Goal: Task Accomplishment & Management: Complete application form

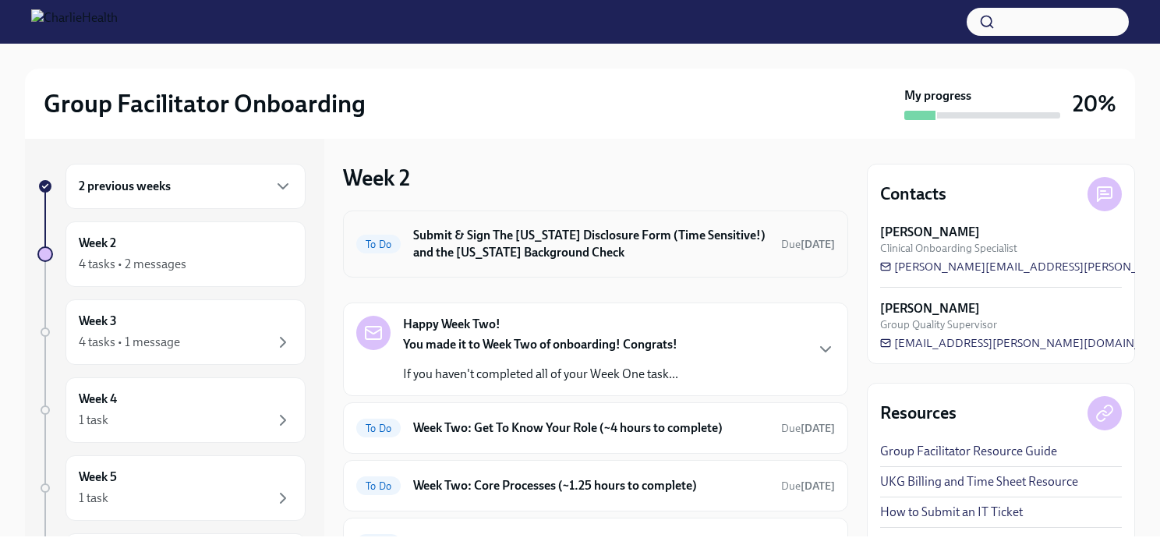
click at [476, 237] on h6 "Submit & Sign The [US_STATE] Disclosure Form (Time Sensitive!) and the [US_STAT…" at bounding box center [590, 244] width 355 height 34
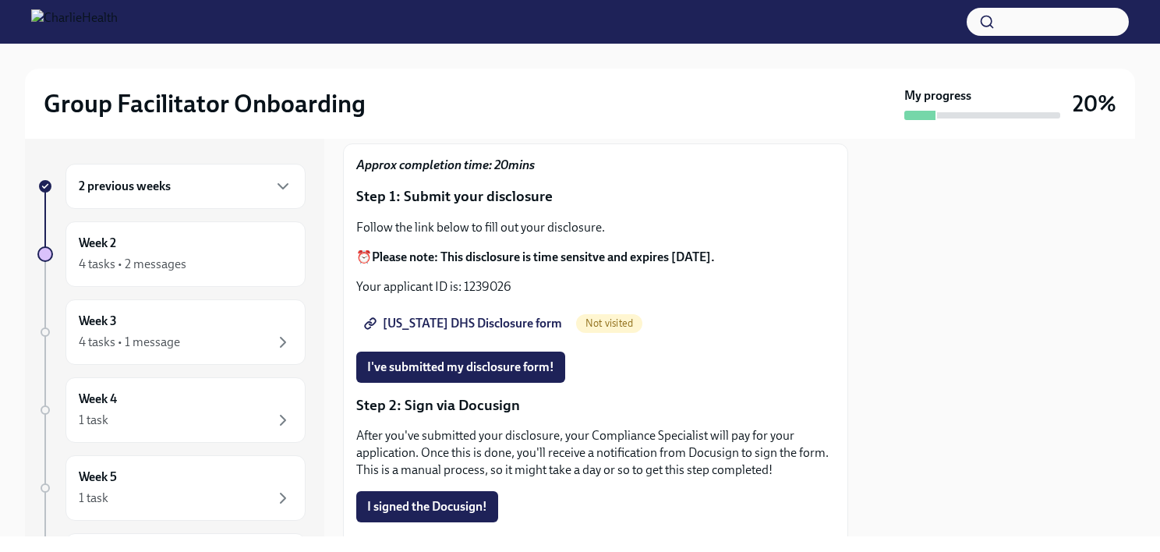
scroll to position [142, 0]
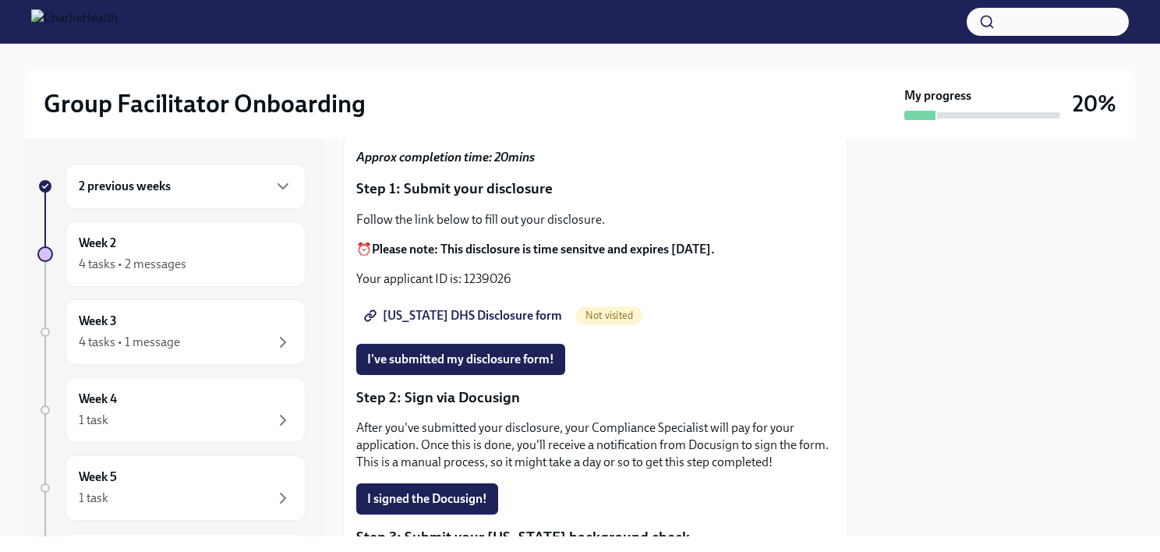
click at [467, 308] on span "[US_STATE] DHS Disclosure form" at bounding box center [464, 316] width 195 height 16
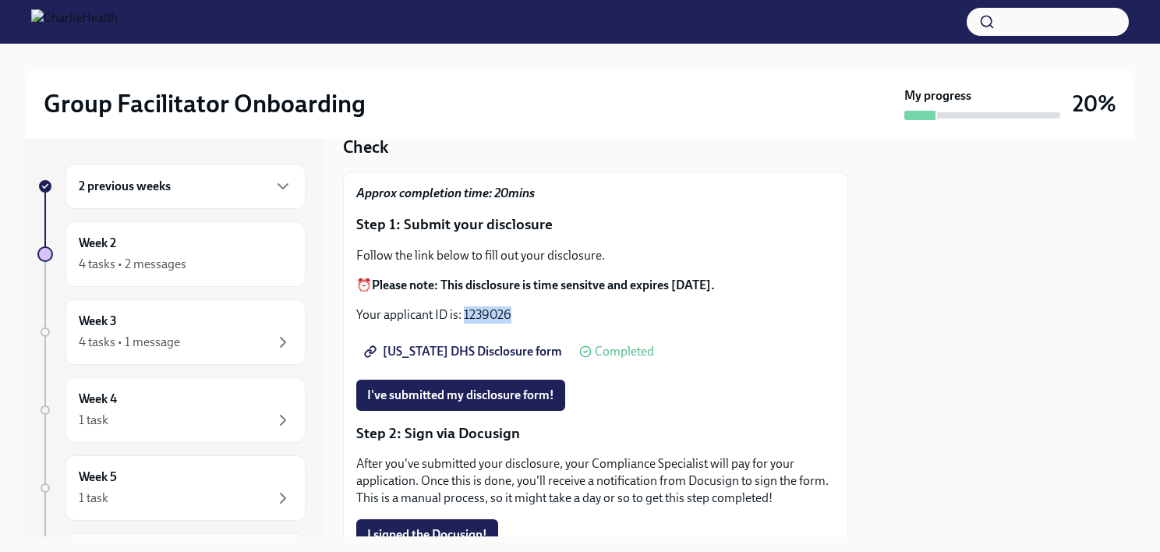
drag, startPoint x: 462, startPoint y: 305, endPoint x: 525, endPoint y: 309, distance: 62.5
click at [525, 309] on p "Your applicant ID is: 1239026" at bounding box center [595, 314] width 479 height 17
drag, startPoint x: 525, startPoint y: 309, endPoint x: 491, endPoint y: 302, distance: 34.1
copy p "1239026"
click at [496, 306] on p "Your applicant ID is: 1239026" at bounding box center [595, 314] width 479 height 17
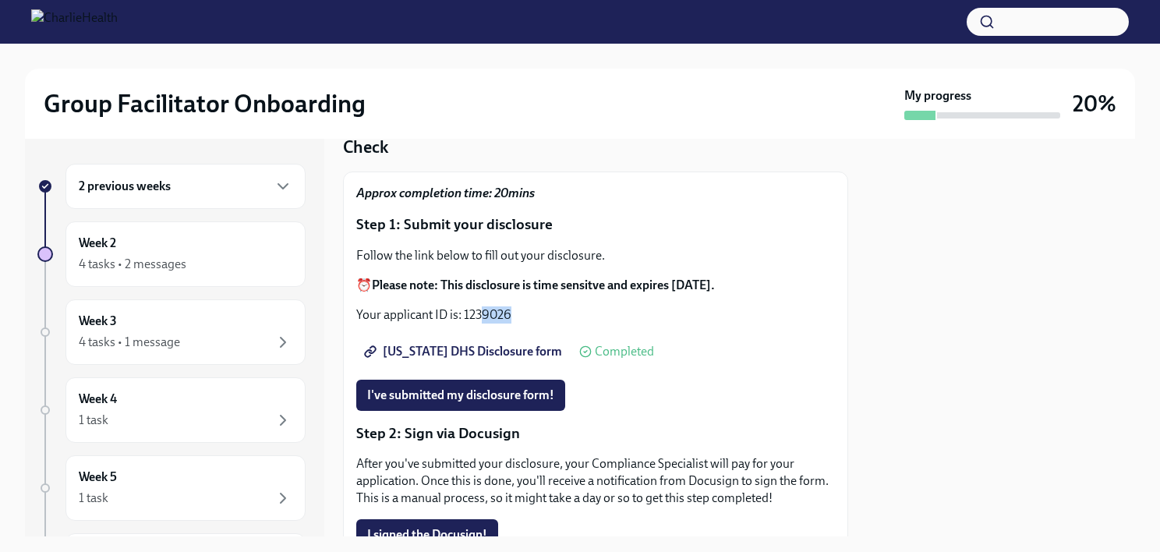
drag, startPoint x: 483, startPoint y: 301, endPoint x: 530, endPoint y: 297, distance: 46.9
click at [530, 306] on p "Your applicant ID is: 1239026" at bounding box center [595, 314] width 479 height 17
drag, startPoint x: 530, startPoint y: 297, endPoint x: 509, endPoint y: 295, distance: 21.1
click at [509, 306] on p "Your applicant ID is: 1239026" at bounding box center [595, 314] width 479 height 17
drag, startPoint x: 509, startPoint y: 295, endPoint x: 468, endPoint y: 297, distance: 41.3
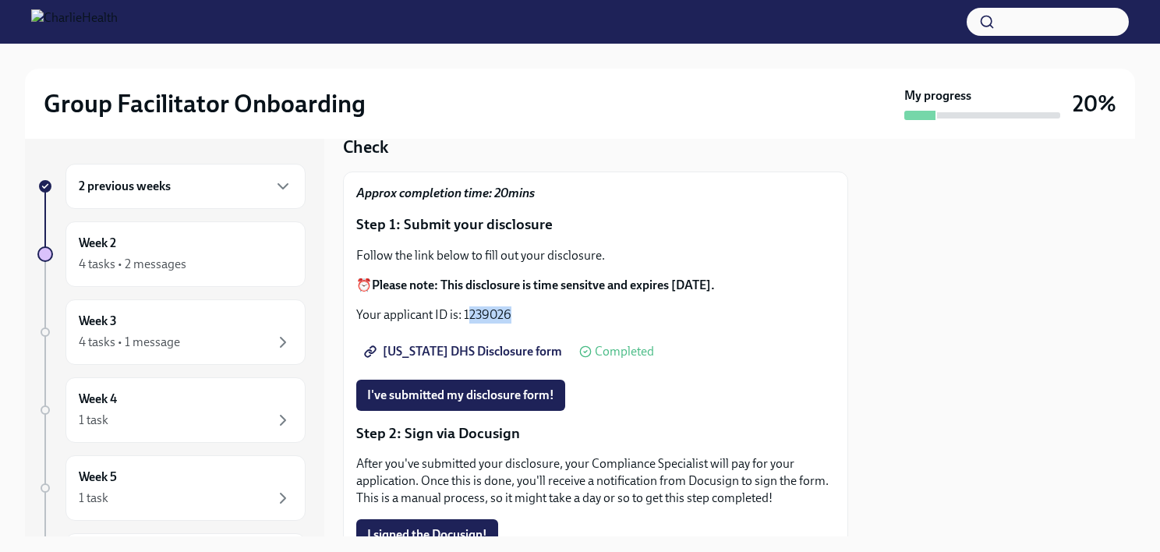
click at [468, 306] on p "Your applicant ID is: 1239026" at bounding box center [595, 314] width 479 height 17
drag, startPoint x: 465, startPoint y: 305, endPoint x: 517, endPoint y: 305, distance: 52.2
click at [517, 306] on p "Your applicant ID is: 1239026" at bounding box center [595, 314] width 479 height 17
drag, startPoint x: 517, startPoint y: 305, endPoint x: 501, endPoint y: 302, distance: 15.9
copy p "1239026"
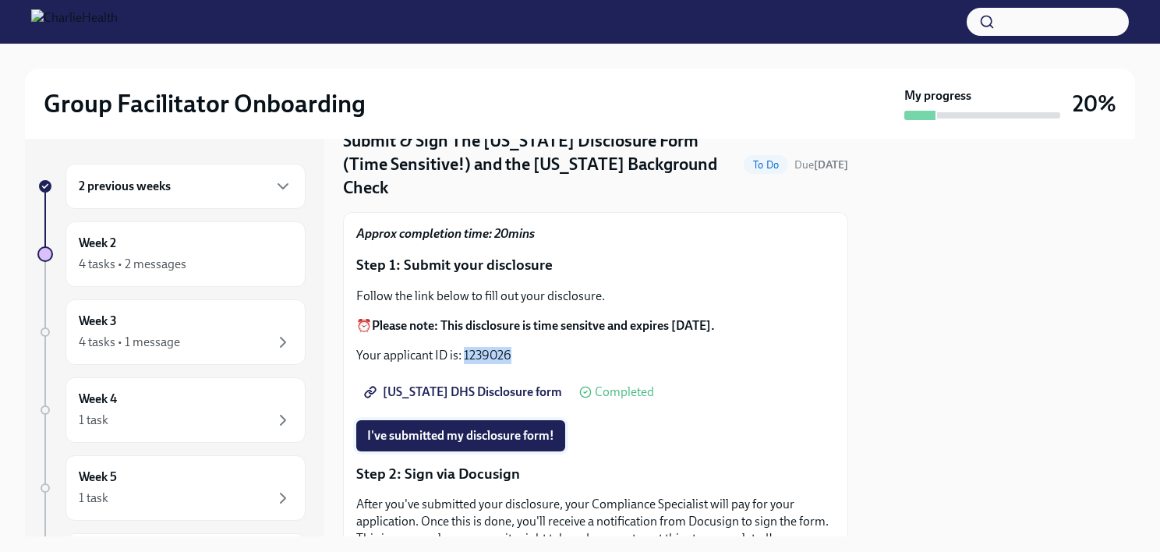
scroll to position [65, 0]
click at [464, 391] on link "[US_STATE] DHS Disclosure form" at bounding box center [464, 392] width 217 height 31
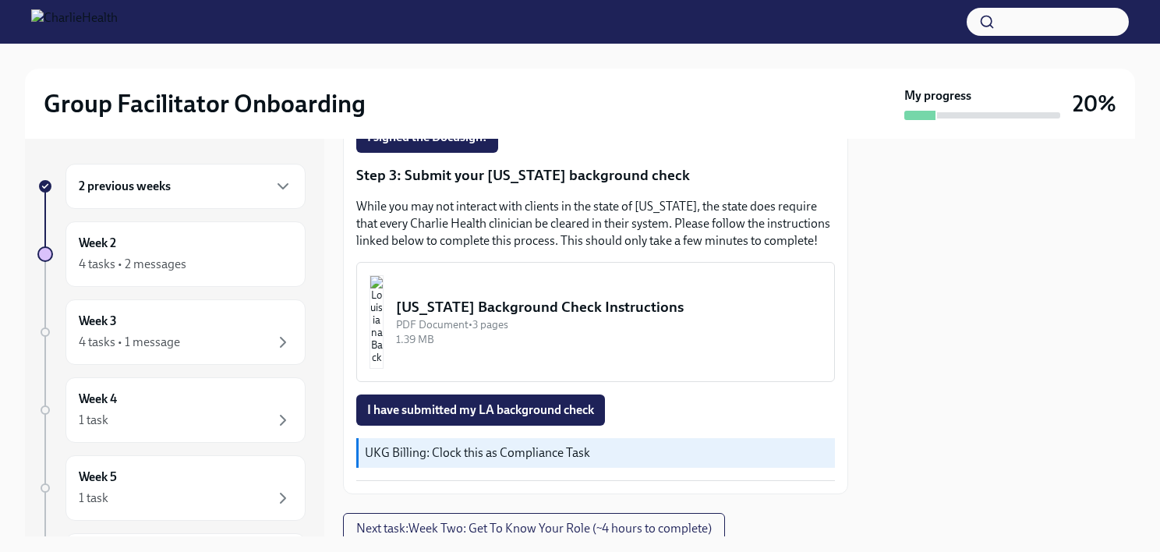
scroll to position [505, 0]
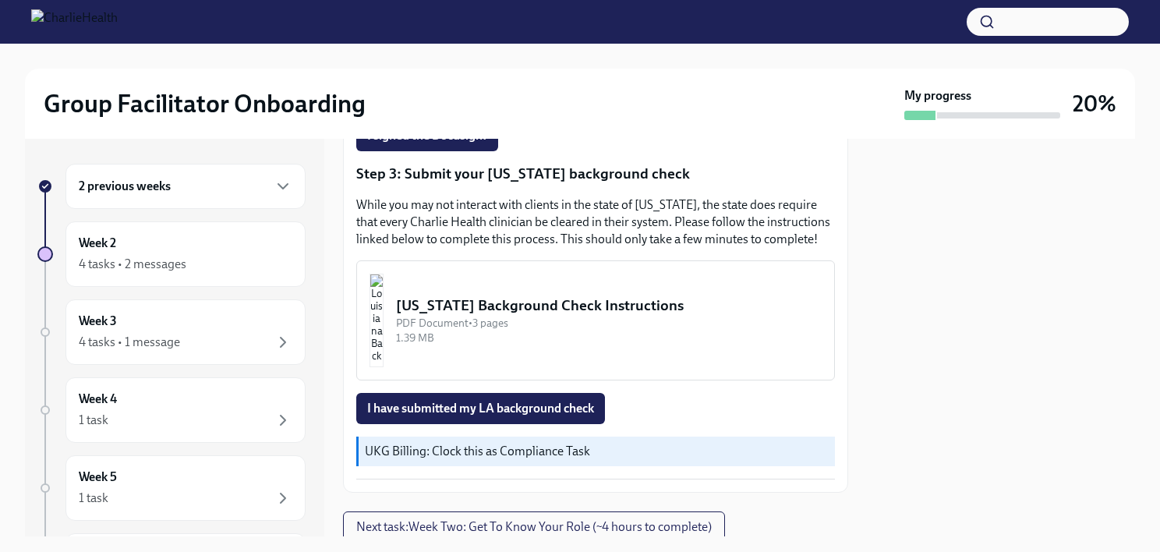
click at [472, 331] on div "PDF Document • 3 pages" at bounding box center [609, 323] width 426 height 15
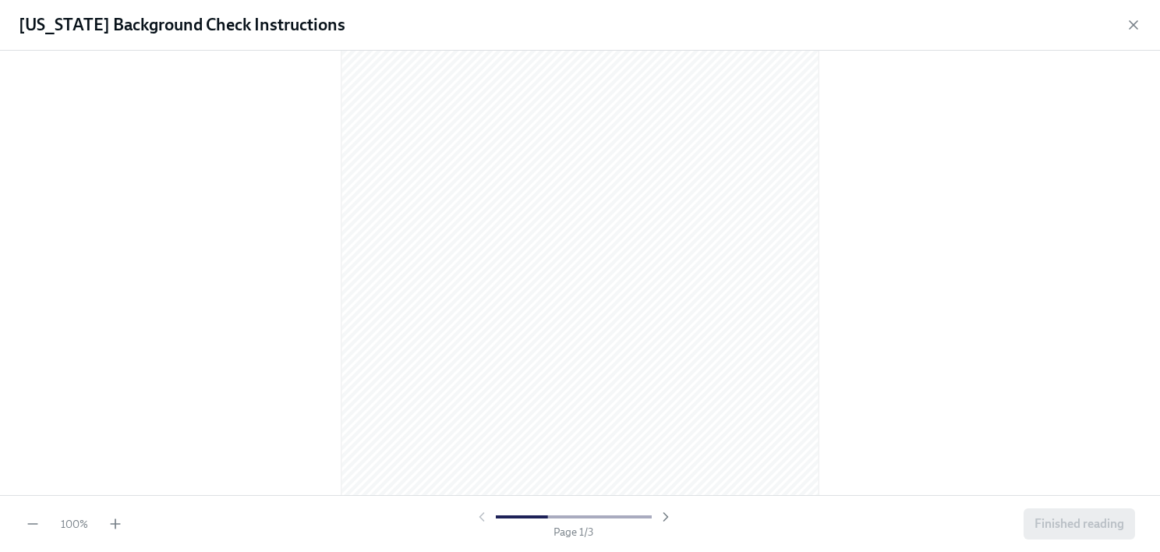
scroll to position [0, 0]
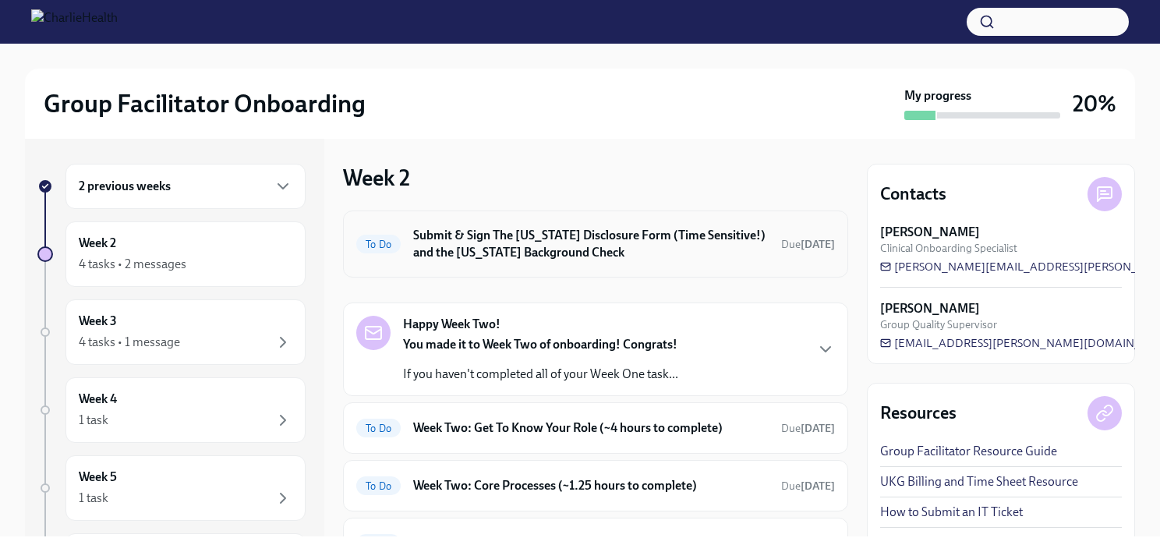
click at [597, 224] on div "To Do Submit & Sign The [US_STATE] Disclosure Form (Time Sensitive!) and the [U…" at bounding box center [595, 244] width 479 height 41
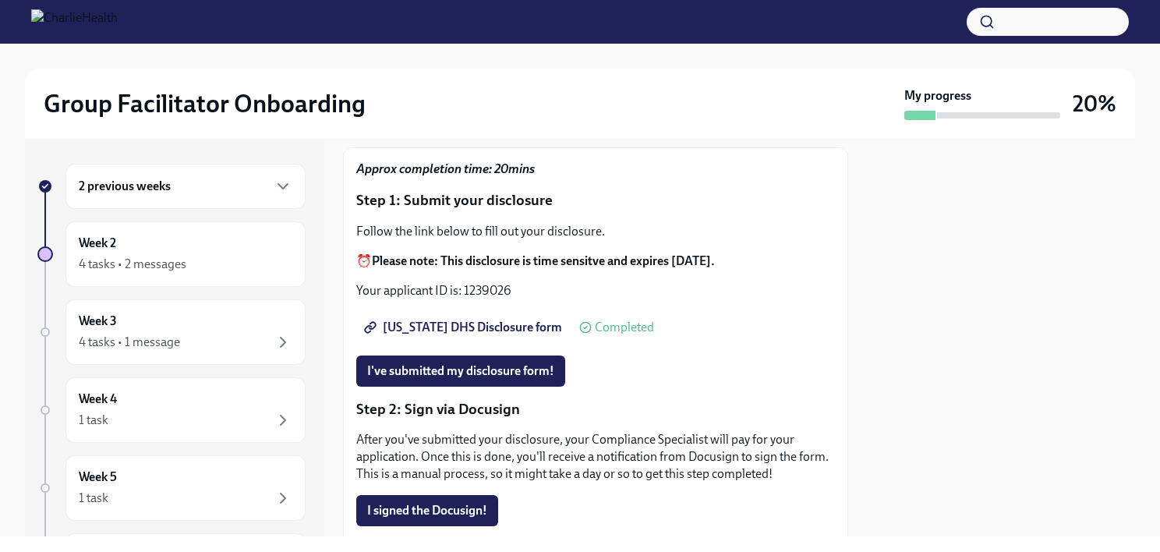
scroll to position [133, 0]
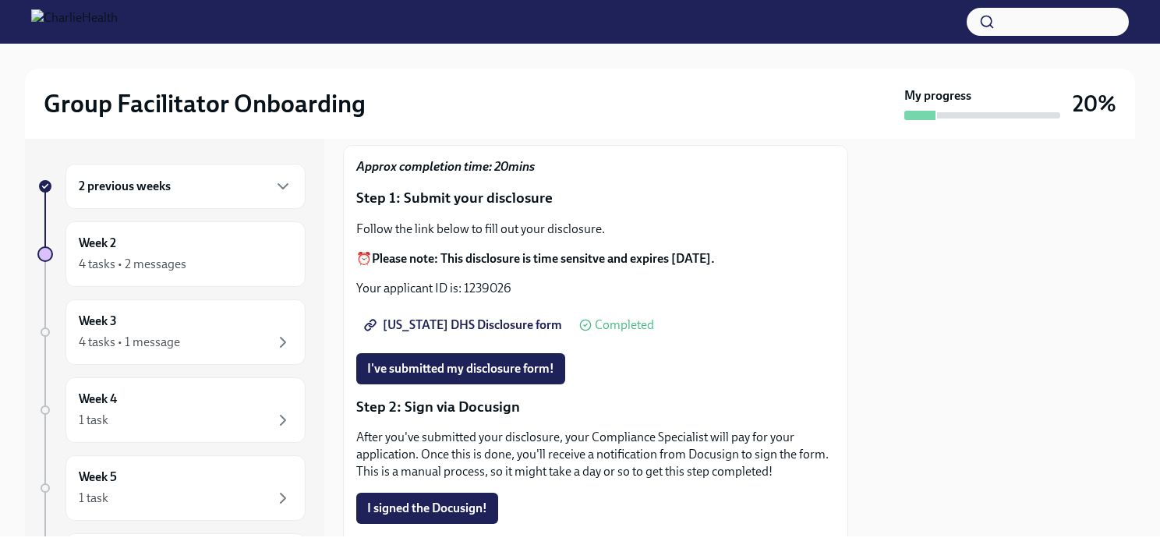
click at [496, 317] on span "[US_STATE] DHS Disclosure form" at bounding box center [464, 325] width 195 height 16
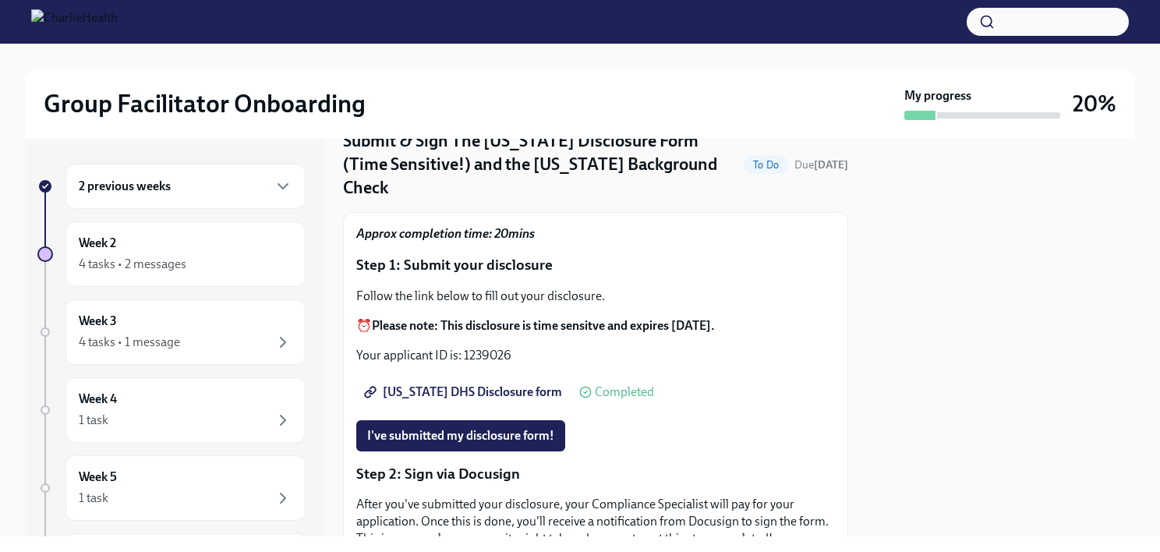
scroll to position [0, 0]
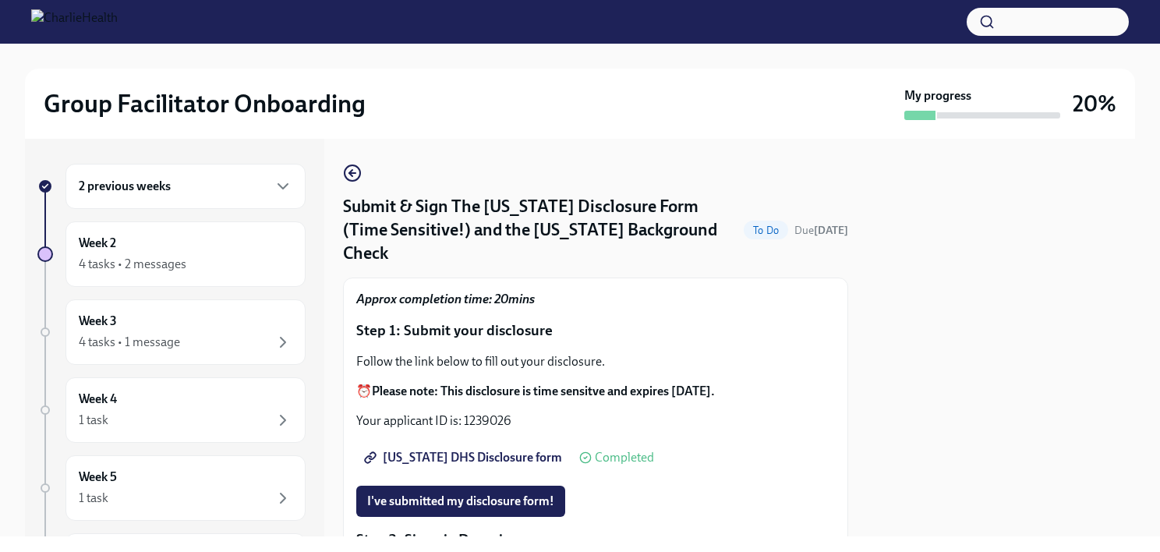
click at [496, 384] on strong "Please note: This disclosure is time sensitve and expires [DATE]." at bounding box center [543, 391] width 343 height 15
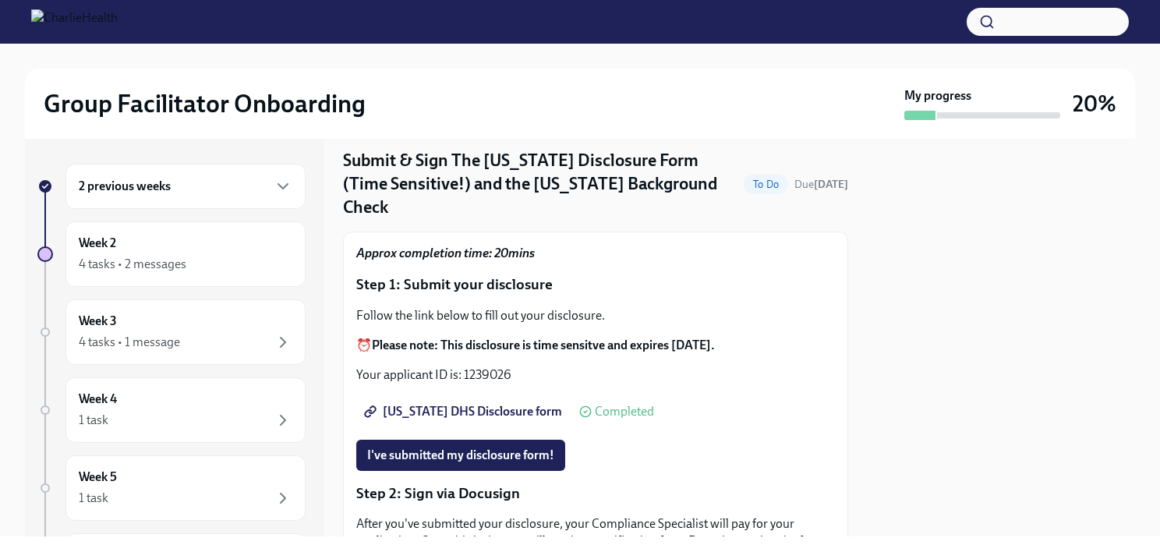
scroll to position [47, 0]
drag, startPoint x: 463, startPoint y: 365, endPoint x: 515, endPoint y: 367, distance: 52.3
click at [515, 367] on p "Your applicant ID is: 1239026" at bounding box center [595, 374] width 479 height 17
drag, startPoint x: 515, startPoint y: 367, endPoint x: 493, endPoint y: 368, distance: 22.6
click at [493, 368] on p "Your applicant ID is: 1239026" at bounding box center [595, 374] width 479 height 17
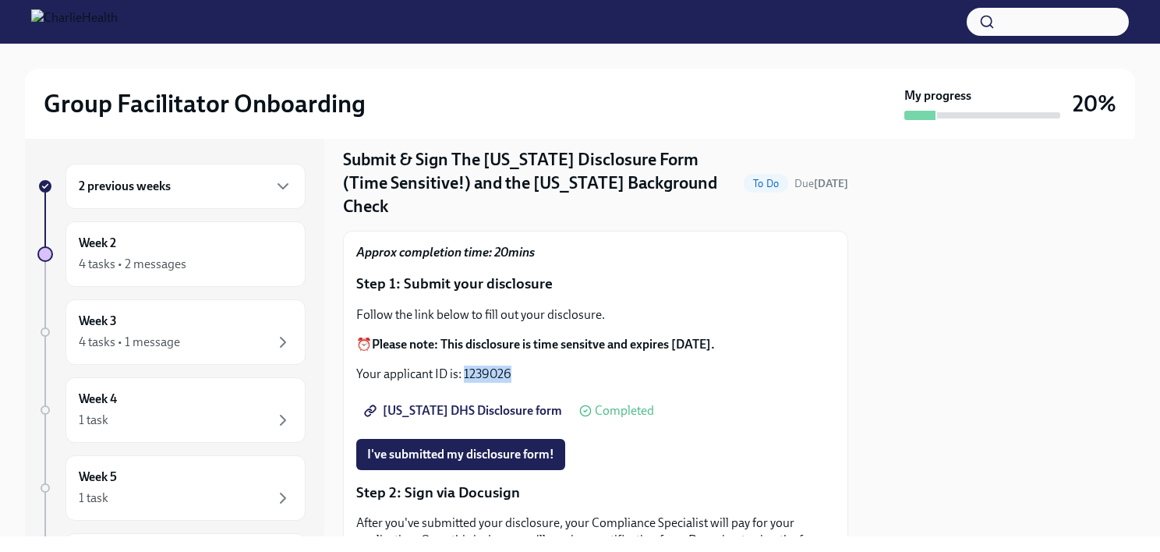
click at [499, 403] on span "[US_STATE] DHS Disclosure form" at bounding box center [464, 411] width 195 height 16
click at [172, 190] on div "2 previous weeks" at bounding box center [186, 186] width 214 height 19
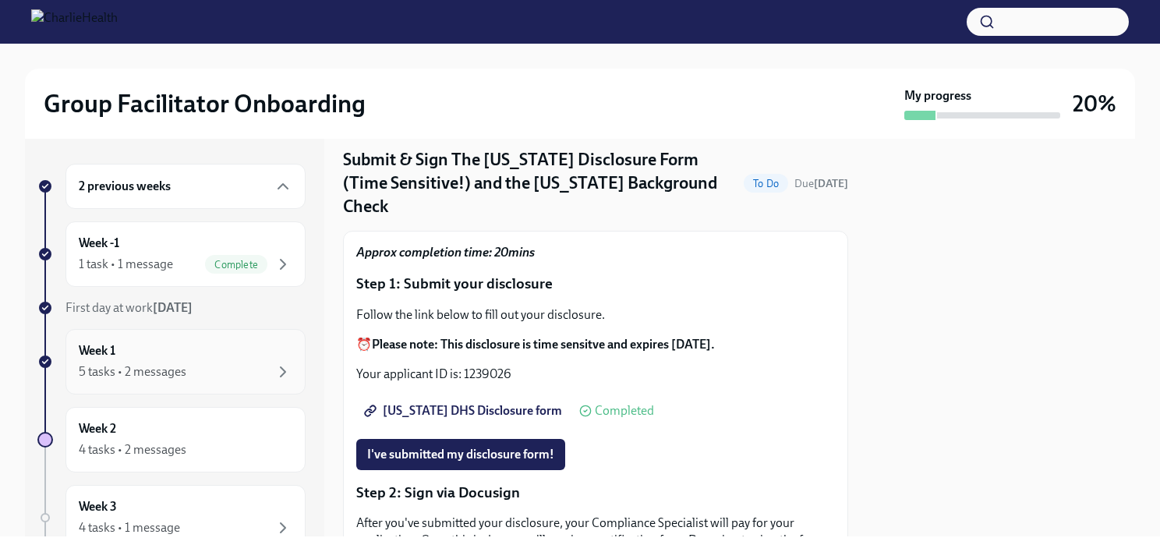
click at [193, 348] on div "Week 1 5 tasks • 2 messages" at bounding box center [186, 361] width 214 height 39
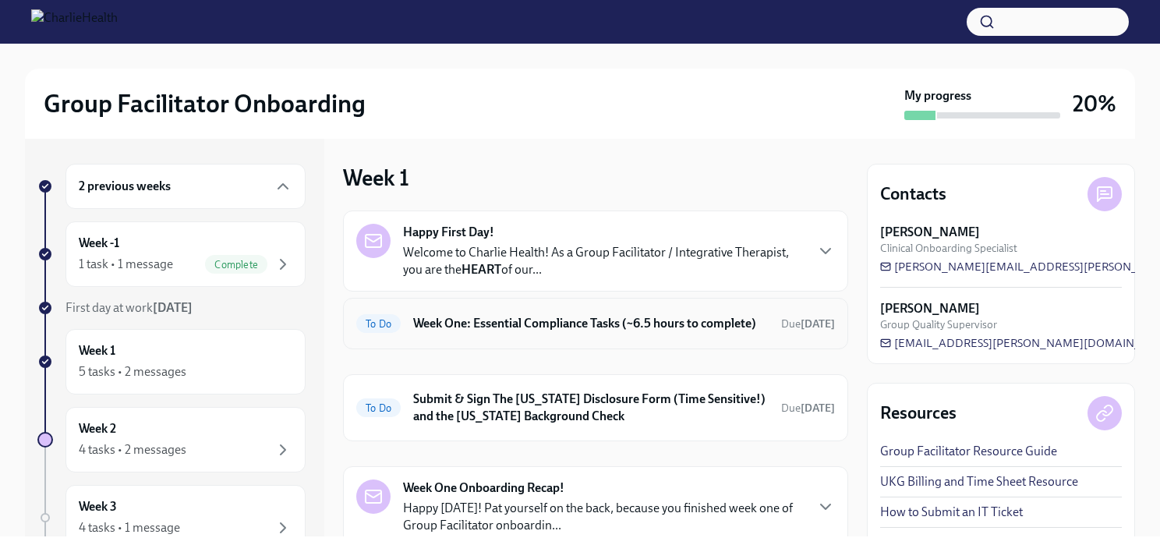
click at [476, 332] on h6 "Week One: Essential Compliance Tasks (~6.5 hours to complete)" at bounding box center [590, 323] width 355 height 17
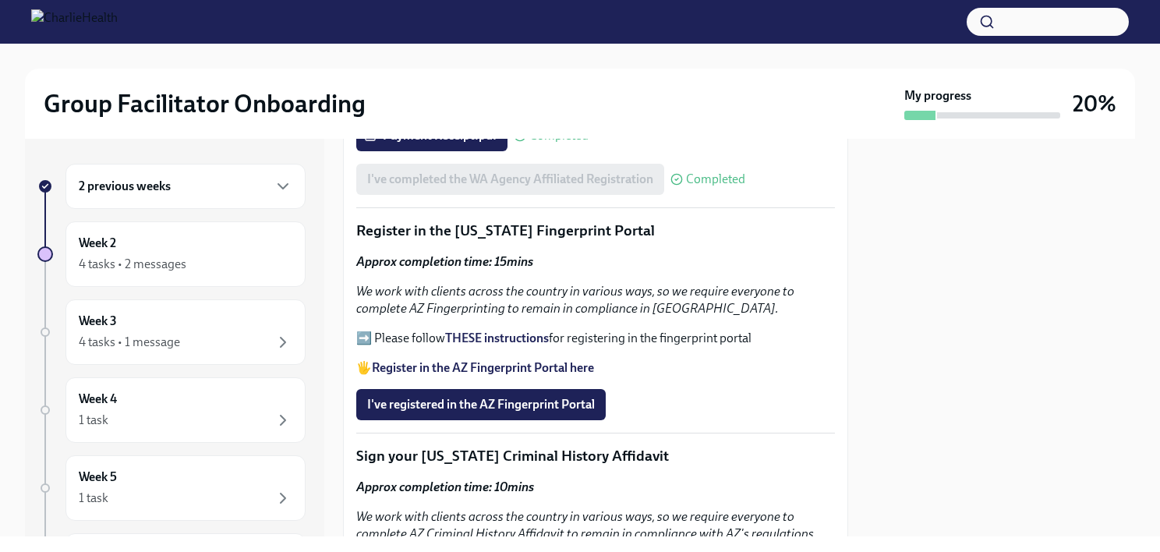
scroll to position [1721, 0]
click at [543, 361] on strong "Register in the AZ Fingerprint Portal here" at bounding box center [483, 368] width 222 height 15
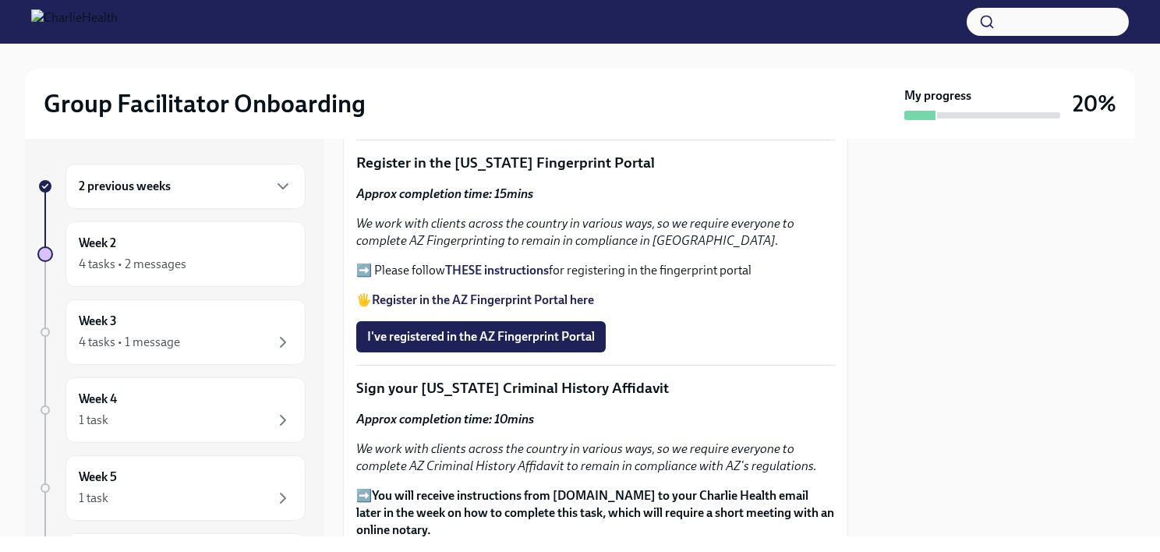
scroll to position [1790, 0]
click at [503, 262] on strong "THESE instructions" at bounding box center [497, 269] width 104 height 15
click at [486, 262] on strong "THESE instructions" at bounding box center [497, 269] width 104 height 15
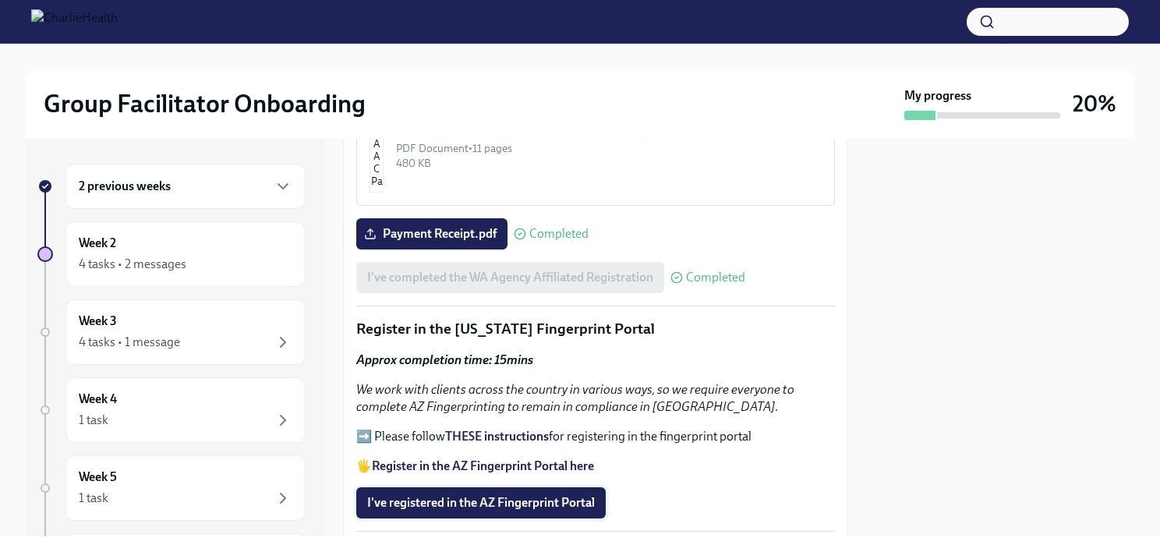
scroll to position [1622, 0]
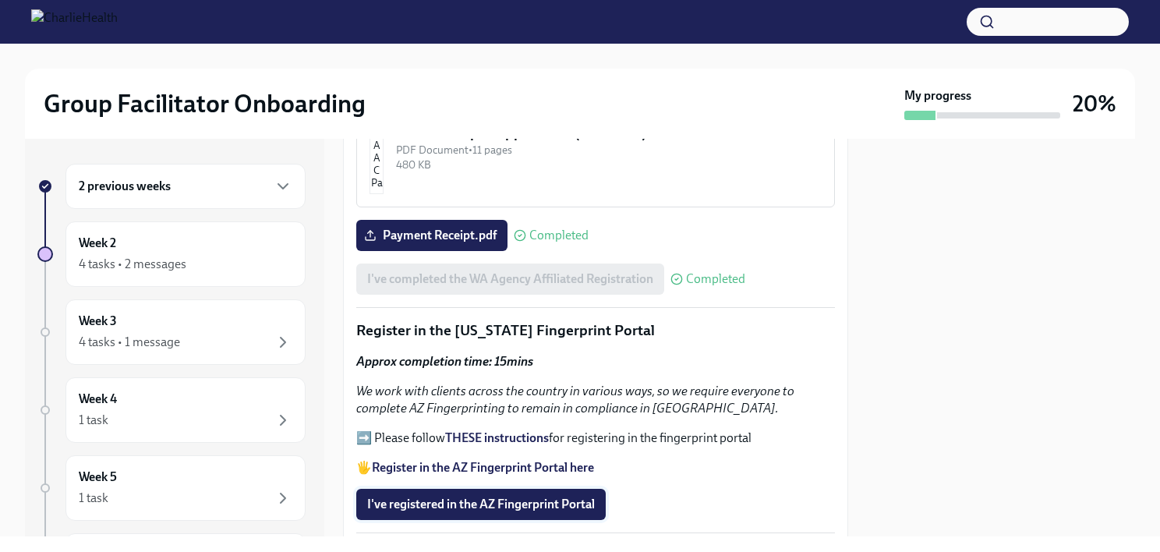
click at [473, 497] on span "I've registered in the AZ Fingerprint Portal" at bounding box center [481, 505] width 228 height 16
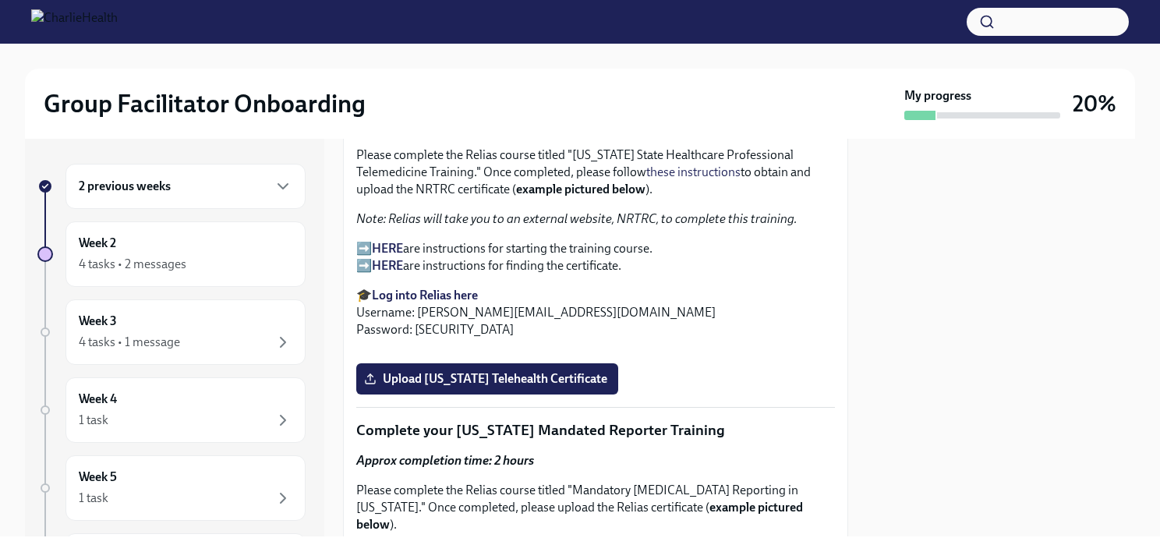
scroll to position [2522, 0]
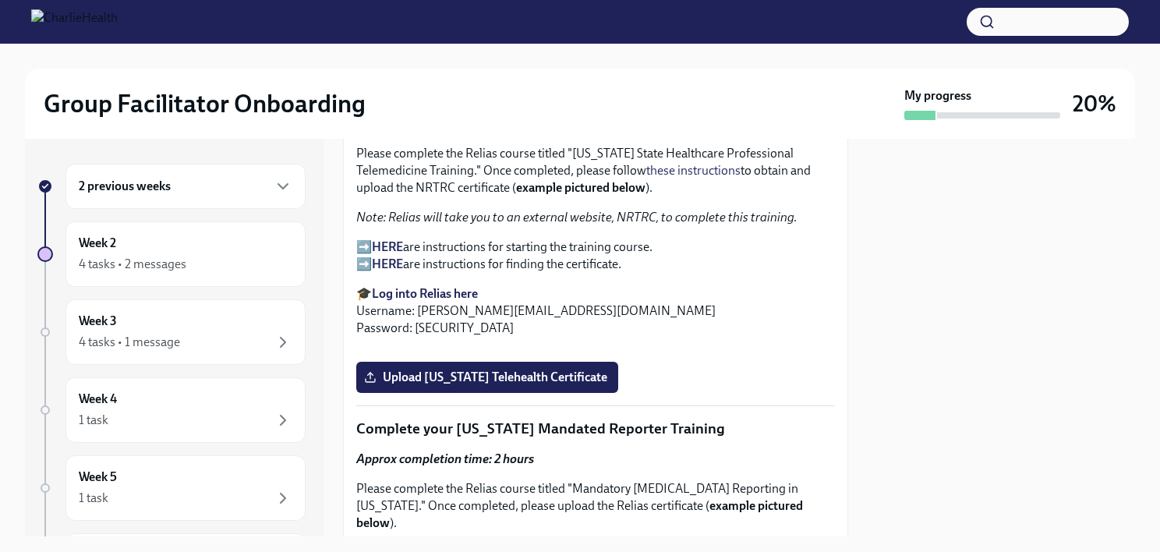
click at [445, 286] on strong "Log into Relias here" at bounding box center [425, 293] width 106 height 15
drag, startPoint x: 412, startPoint y: 285, endPoint x: 608, endPoint y: 291, distance: 195.8
click at [608, 291] on p "🎓 Log into Relias here Username: brihona.sanders@charliehealth.com Password: ch…" at bounding box center [595, 310] width 479 height 51
click at [606, 291] on p "🎓 Log into Relias here Username: brihona.sanders@charliehealth.com Password: ch…" at bounding box center [595, 310] width 479 height 51
click at [437, 288] on p "🎓 Log into Relias here Username: brihona.sanders@charliehealth.com Password: ch…" at bounding box center [595, 310] width 479 height 51
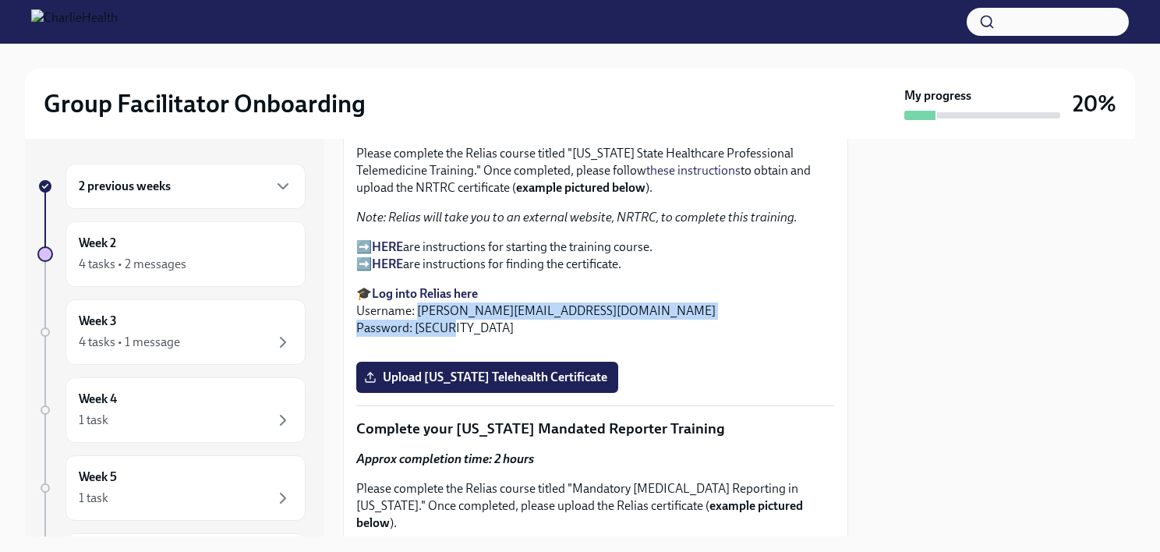
drag, startPoint x: 418, startPoint y: 288, endPoint x: 629, endPoint y: 298, distance: 211.5
click at [629, 298] on p "🎓 Log into Relias here Username: brihona.sanders@charliehealth.com Password: ch…" at bounding box center [595, 310] width 479 height 51
drag, startPoint x: 629, startPoint y: 298, endPoint x: 574, endPoint y: 288, distance: 56.3
click at [574, 288] on p "🎓 Log into Relias here Username: brihona.sanders@charliehealth.com Password: ch…" at bounding box center [595, 310] width 479 height 51
click at [574, 285] on p "🎓 Log into Relias here Username: brihona.sanders@charliehealth.com Password: ch…" at bounding box center [595, 310] width 479 height 51
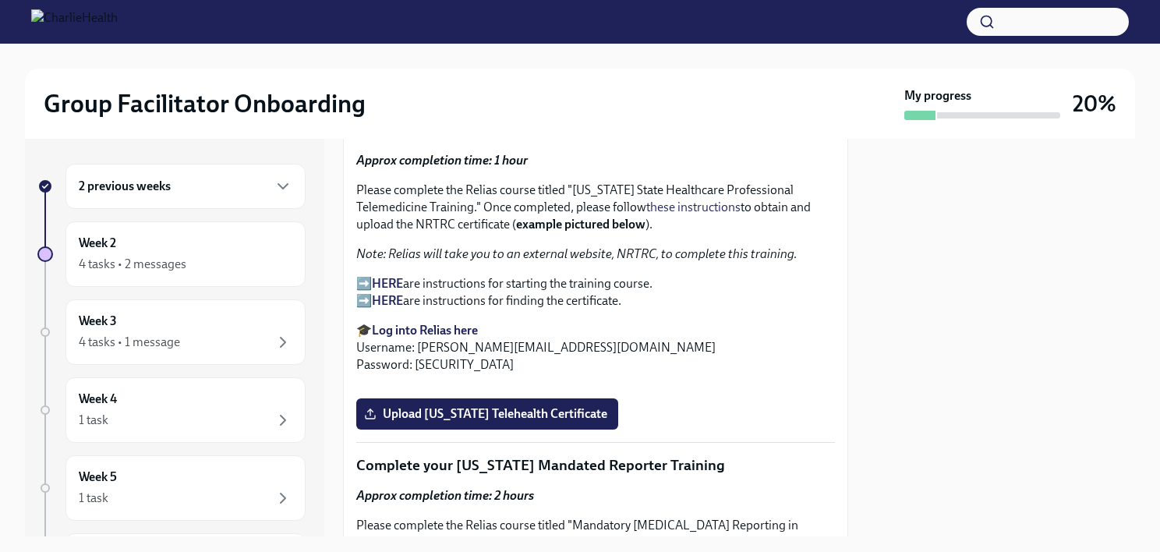
scroll to position [2503, 0]
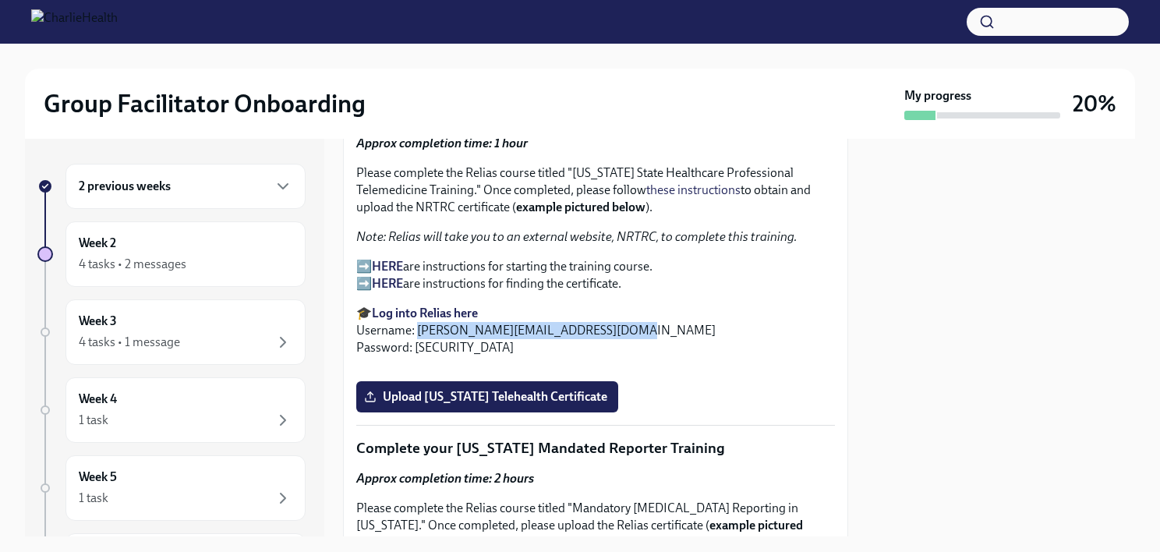
drag, startPoint x: 418, startPoint y: 307, endPoint x: 621, endPoint y: 311, distance: 202.7
click at [621, 311] on p "🎓 Log into Relias here Username: brihona.sanders@charliehealth.com Password: ch…" at bounding box center [595, 330] width 479 height 51
drag, startPoint x: 621, startPoint y: 311, endPoint x: 592, endPoint y: 308, distance: 28.2
copy p "brihona.sanders@charliehealth.com"
drag, startPoint x: 415, startPoint y: 324, endPoint x: 448, endPoint y: 325, distance: 33.6
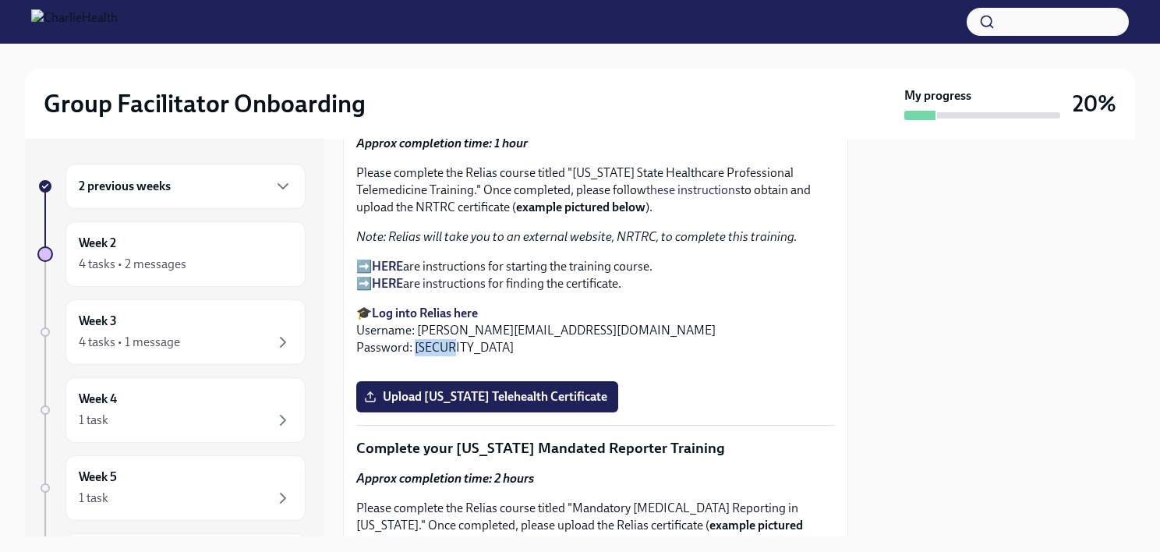
click at [448, 325] on p "🎓 Log into Relias here Username: brihona.sanders@charliehealth.com Password: ch…" at bounding box center [595, 330] width 479 height 51
copy p "ch1234"
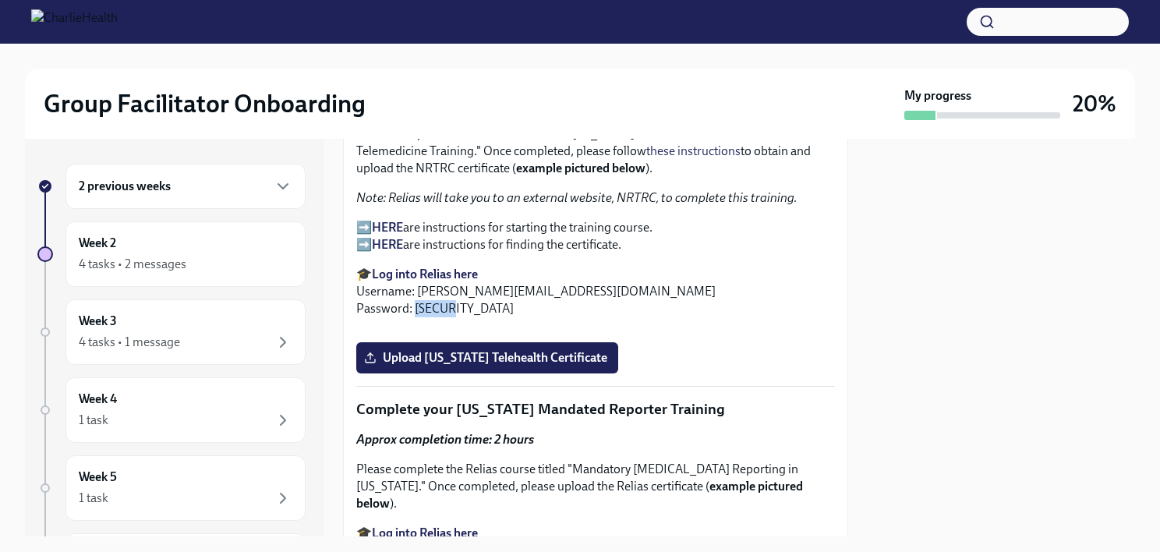
scroll to position [2453, 0]
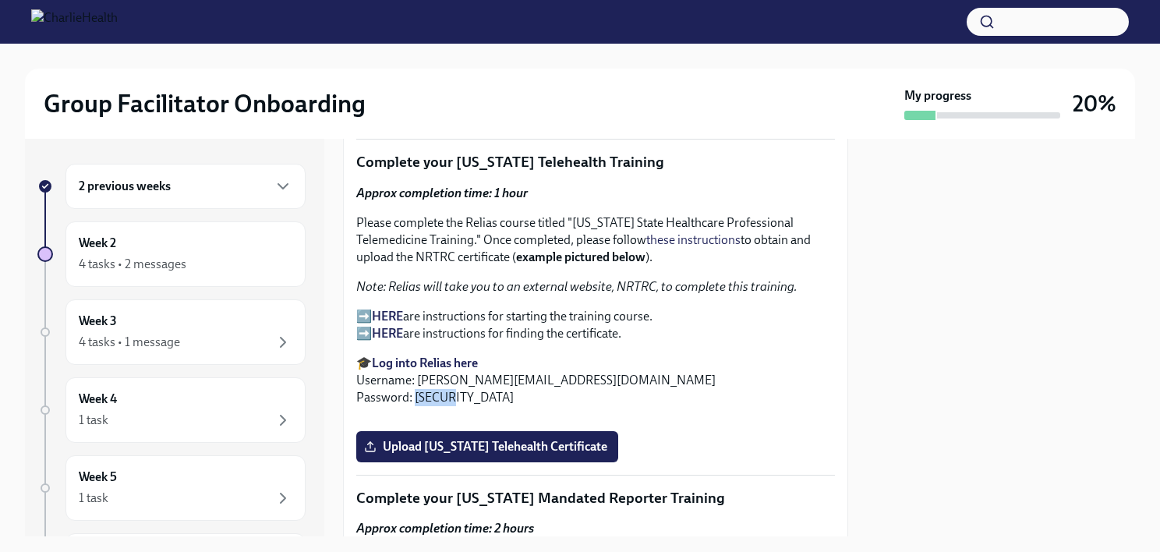
click at [387, 309] on strong "HERE" at bounding box center [387, 316] width 31 height 15
click at [437, 355] on strong "Log into Relias here" at bounding box center [425, 362] width 106 height 15
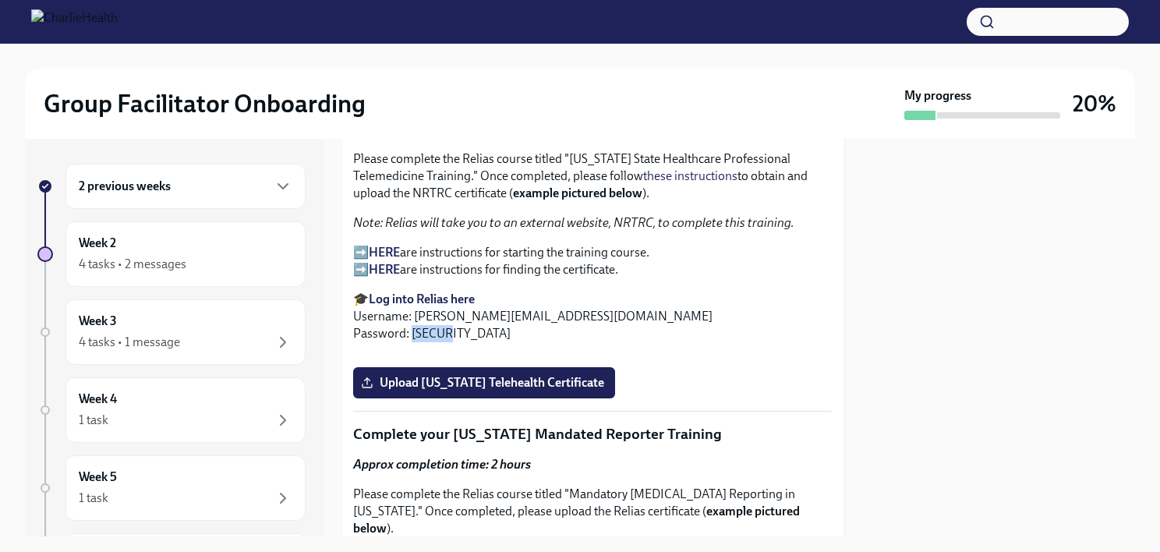
scroll to position [2517, 3]
click at [374, 244] on strong "HERE" at bounding box center [384, 251] width 31 height 15
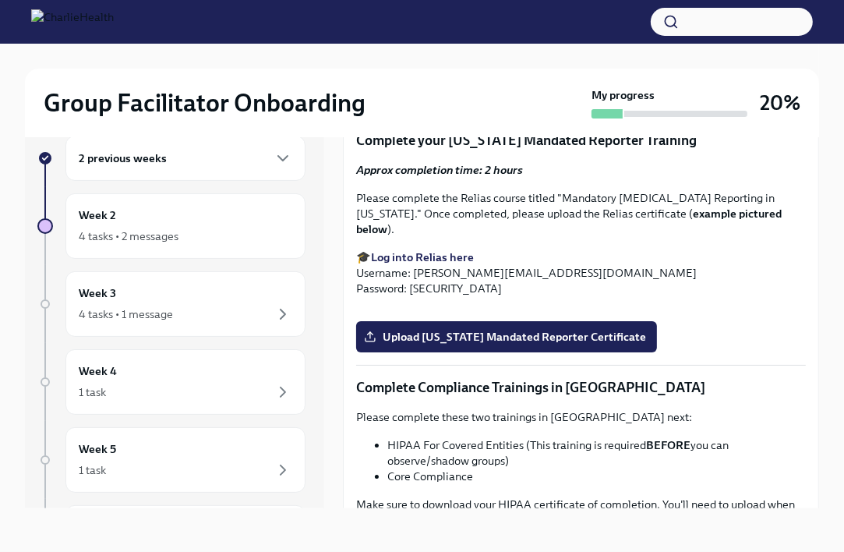
scroll to position [2728, 0]
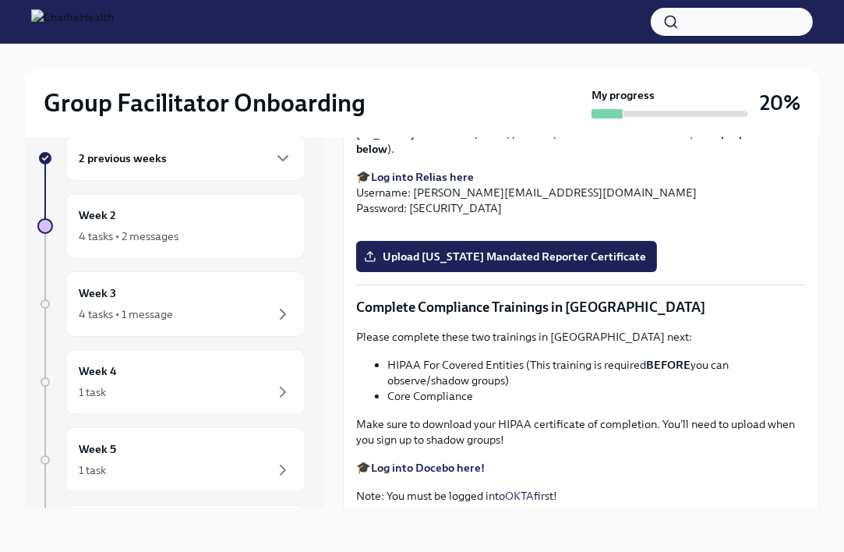
click at [541, 17] on span "Upload Washington Telehealth Certificate" at bounding box center [483, 10] width 233 height 16
click at [0, 0] on input "Upload Washington Telehealth Certificate" at bounding box center [0, 0] width 0 height 0
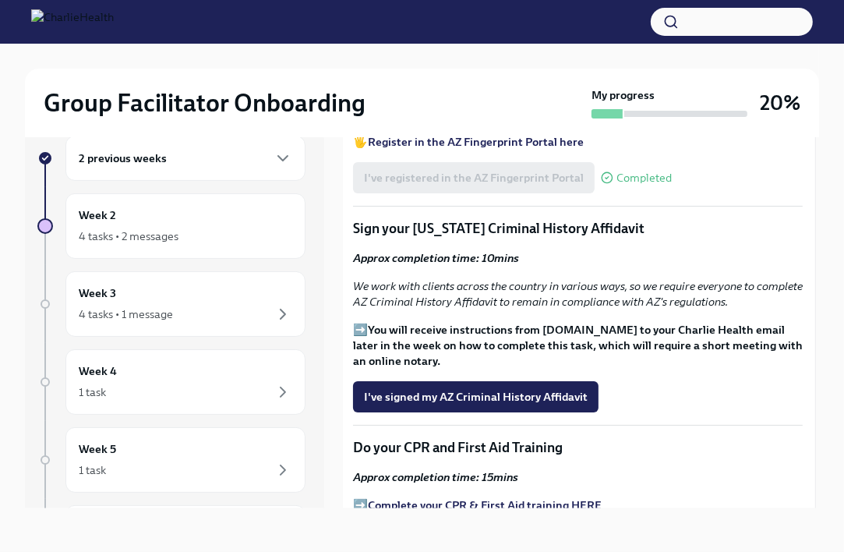
scroll to position [1821, 3]
click at [501, 389] on span "I've signed my AZ Criminal History Affidavit" at bounding box center [476, 397] width 224 height 16
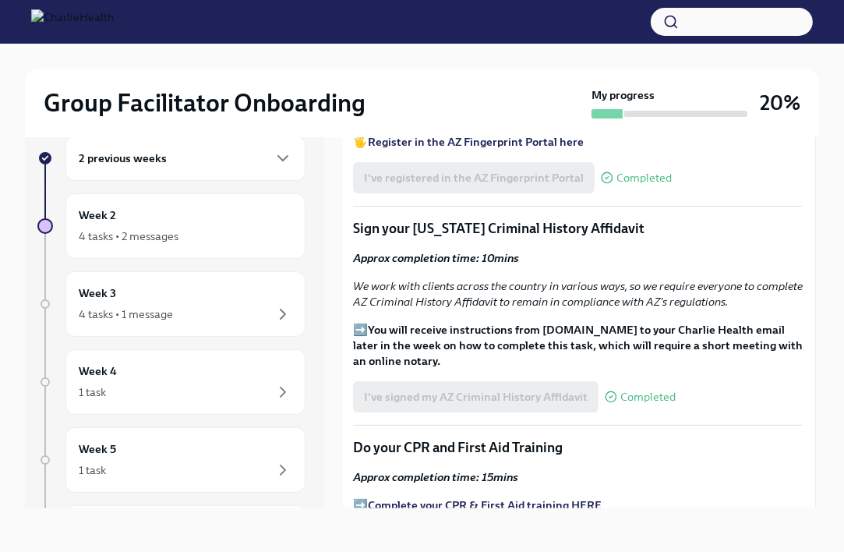
click at [575, 381] on div "I've signed my AZ Criminal History Affidavit Completed" at bounding box center [514, 396] width 323 height 31
click at [621, 391] on span "Completed" at bounding box center [648, 397] width 55 height 12
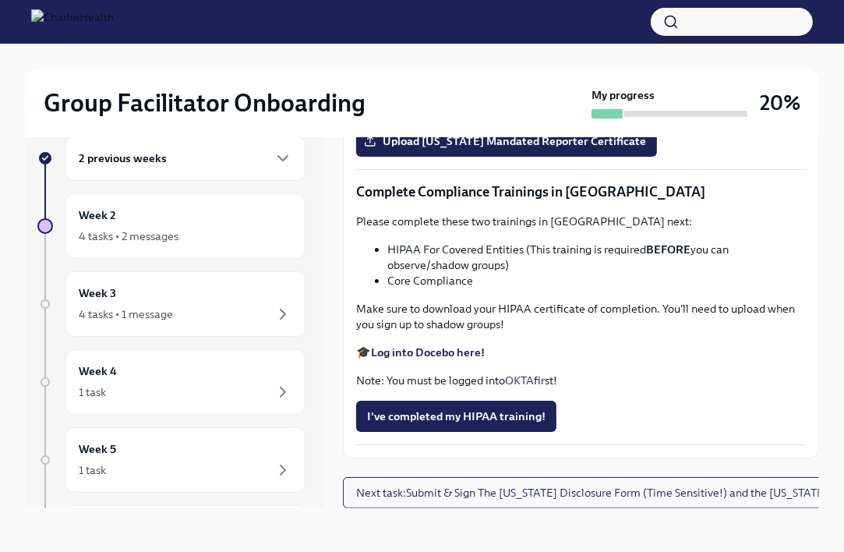
scroll to position [3449, 0]
click at [452, 359] on strong "Log into Docebo here!" at bounding box center [428, 352] width 114 height 14
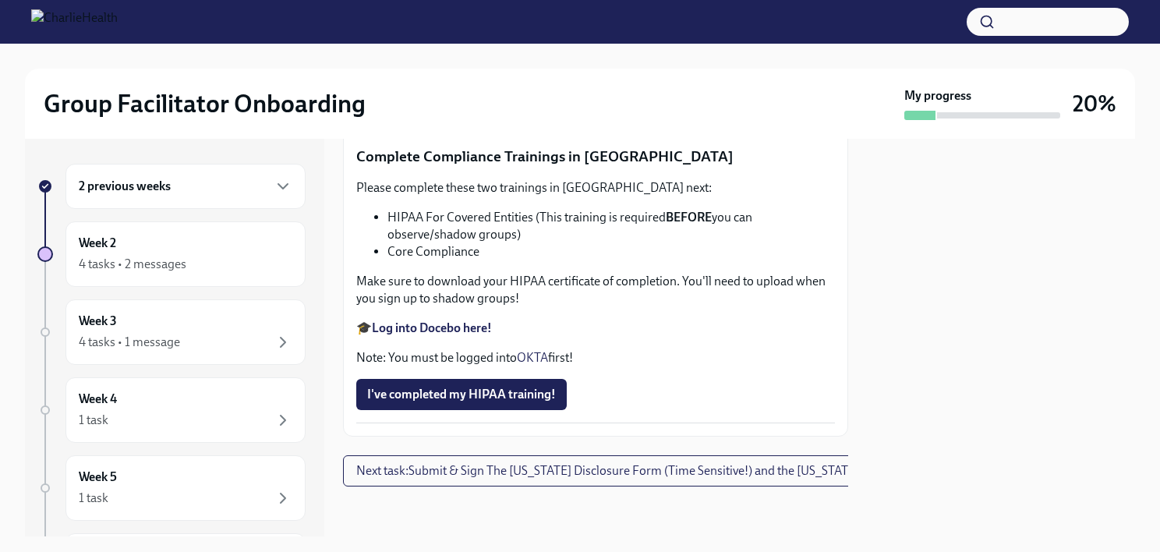
scroll to position [3744, 0]
click at [486, 388] on span "I've completed my HIPAA training!" at bounding box center [461, 395] width 189 height 16
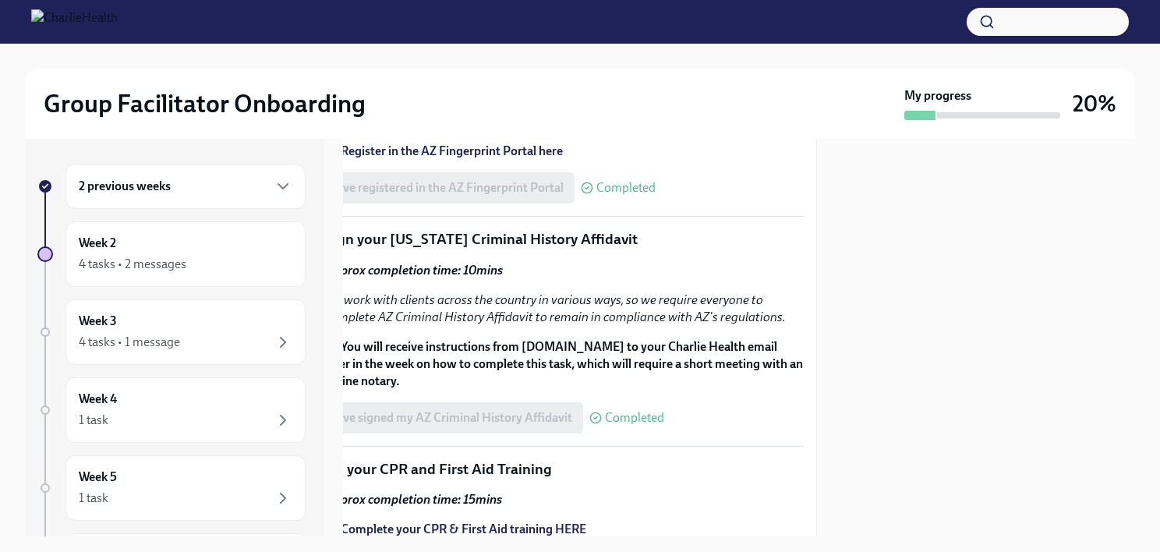
scroll to position [1938, 0]
